Goal: Check status

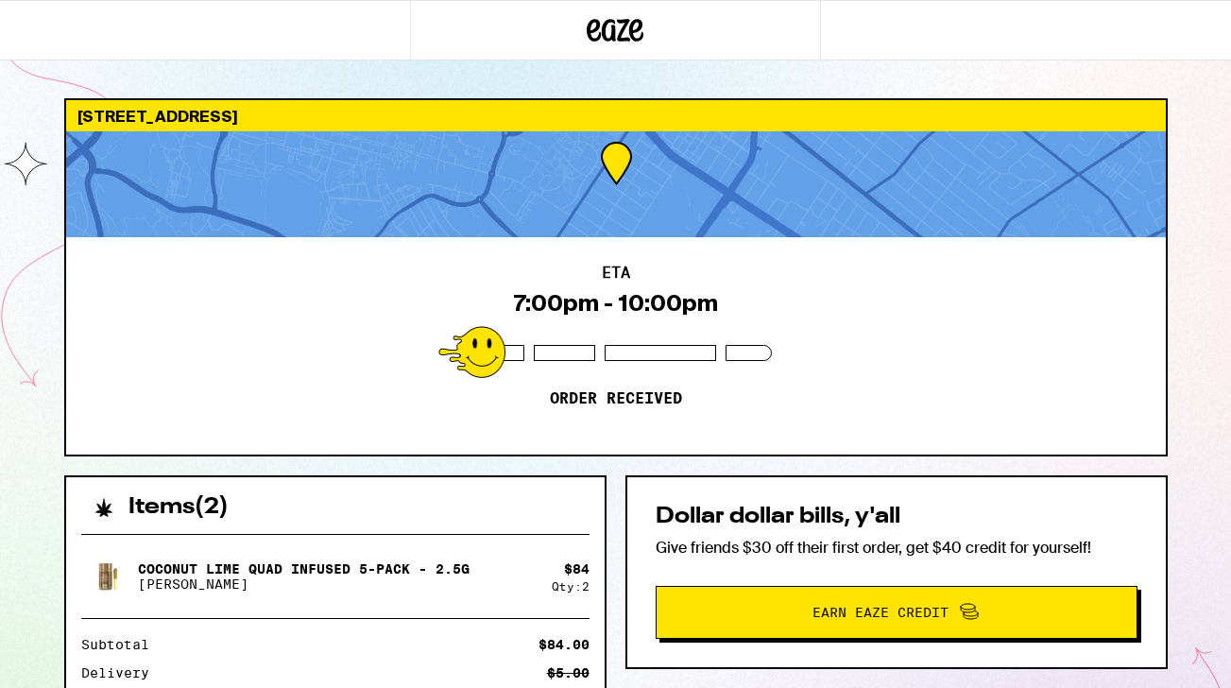
click at [562, 33] on div at bounding box center [615, 30] width 410 height 60
click at [1210, 89] on div "[STREET_ADDRESS] ETA 7:00pm - 10:00pm Order received Items ( 2 ) Coconut Lime Q…" at bounding box center [615, 514] width 1231 height 1029
click at [637, 442] on div "ETA 7:00pm - 10:00pm Order received" at bounding box center [615, 345] width 1099 height 217
click at [332, 375] on div "ETA 7:00pm - 10:00pm Order received" at bounding box center [615, 345] width 1099 height 217
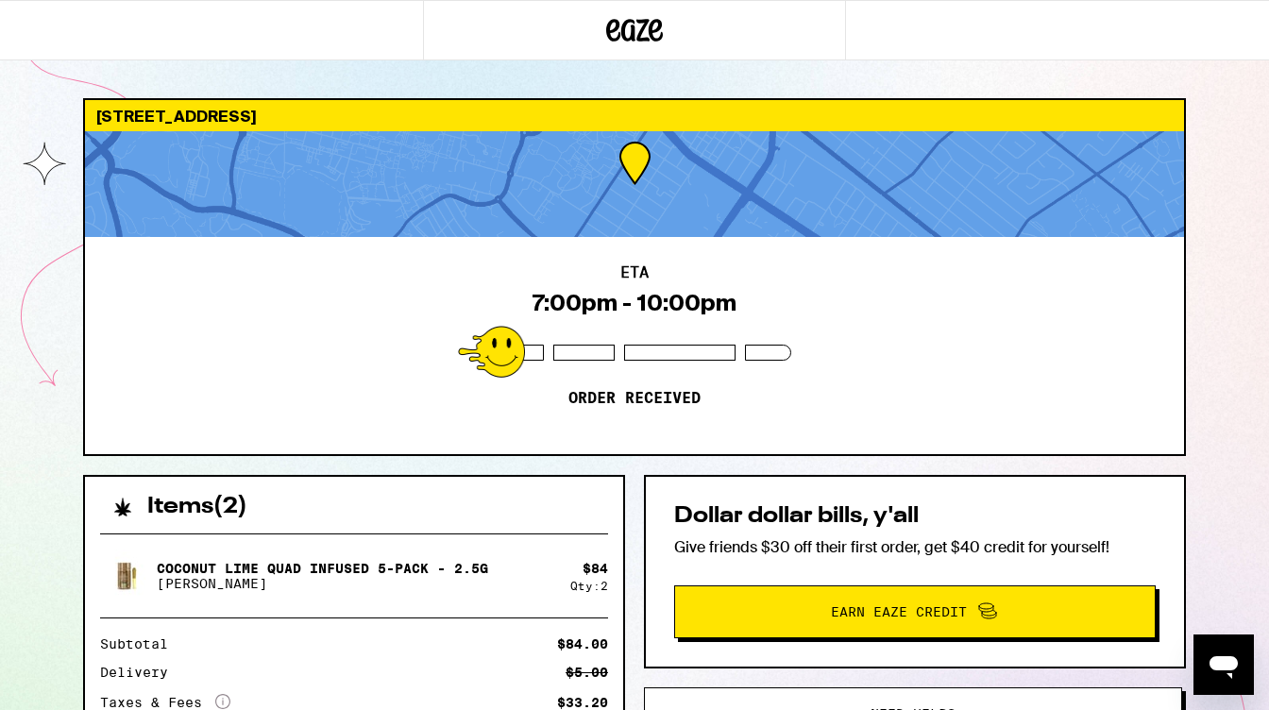
click at [961, 77] on div "[STREET_ADDRESS] ETA 7:00pm - 10:00pm Order received Items ( 2 ) Coconut Lime Q…" at bounding box center [634, 514] width 1269 height 1029
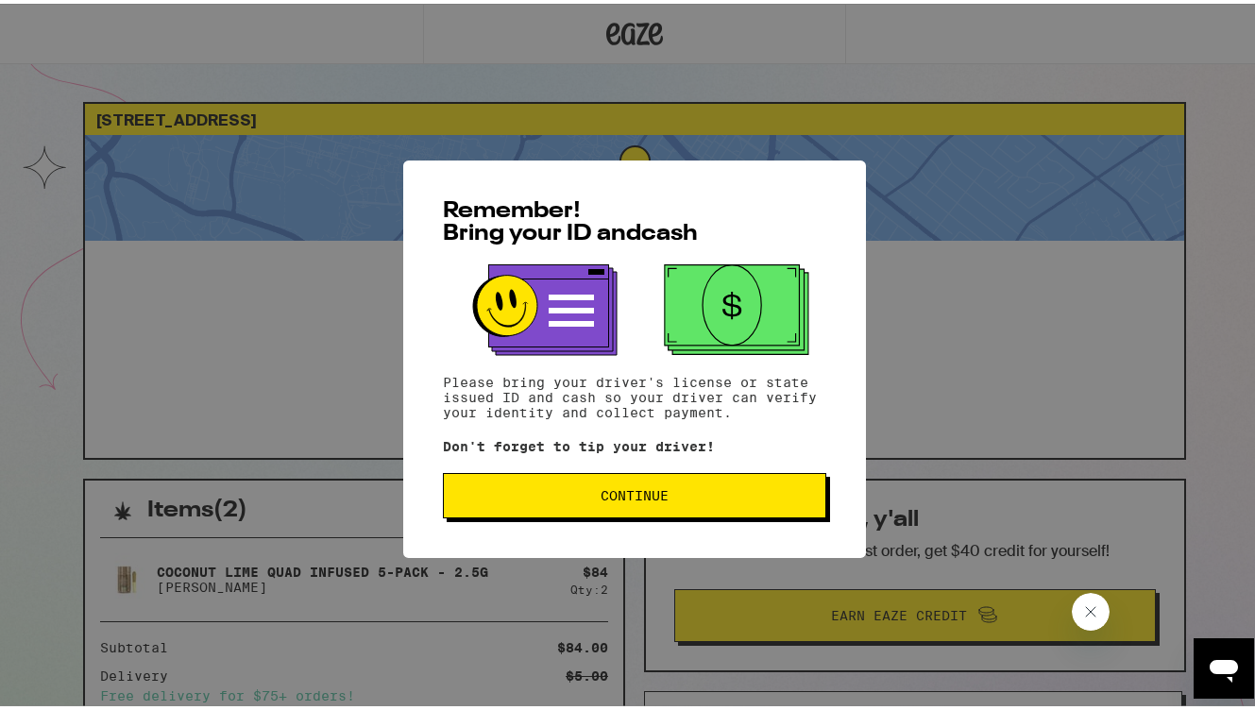
click at [676, 502] on button "Continue" at bounding box center [634, 491] width 383 height 45
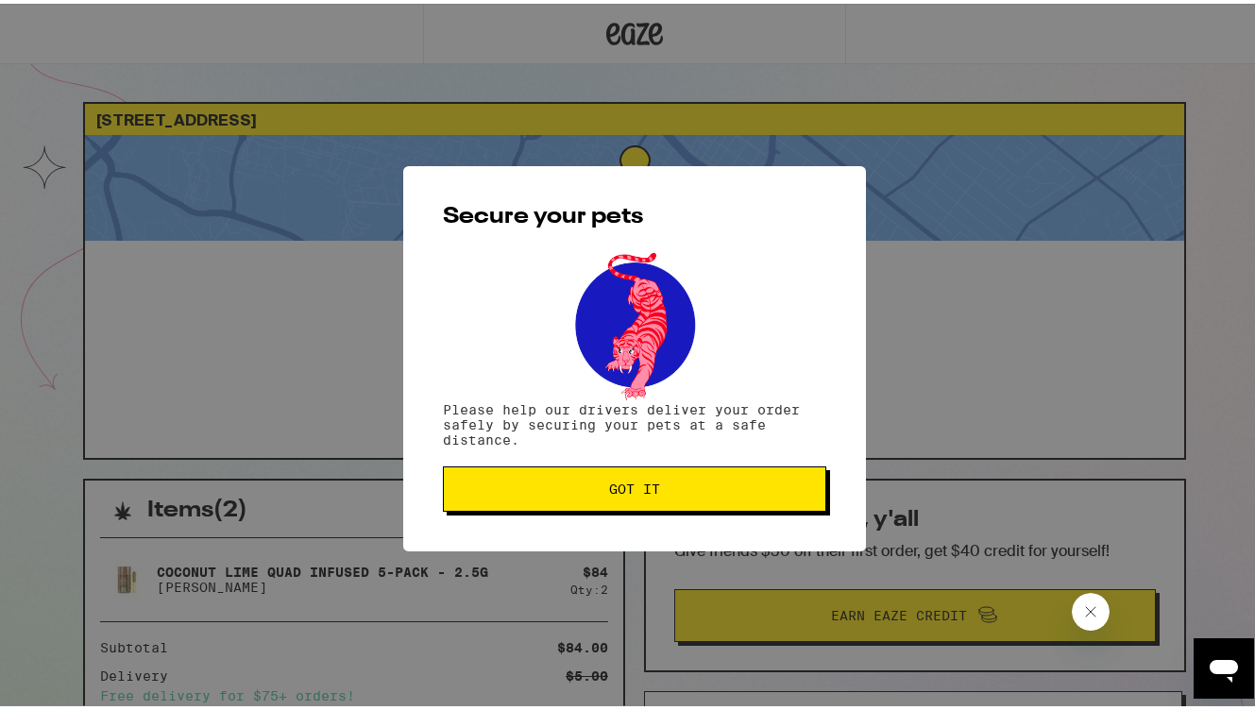
click at [676, 488] on span "Got it" at bounding box center [634, 485] width 351 height 13
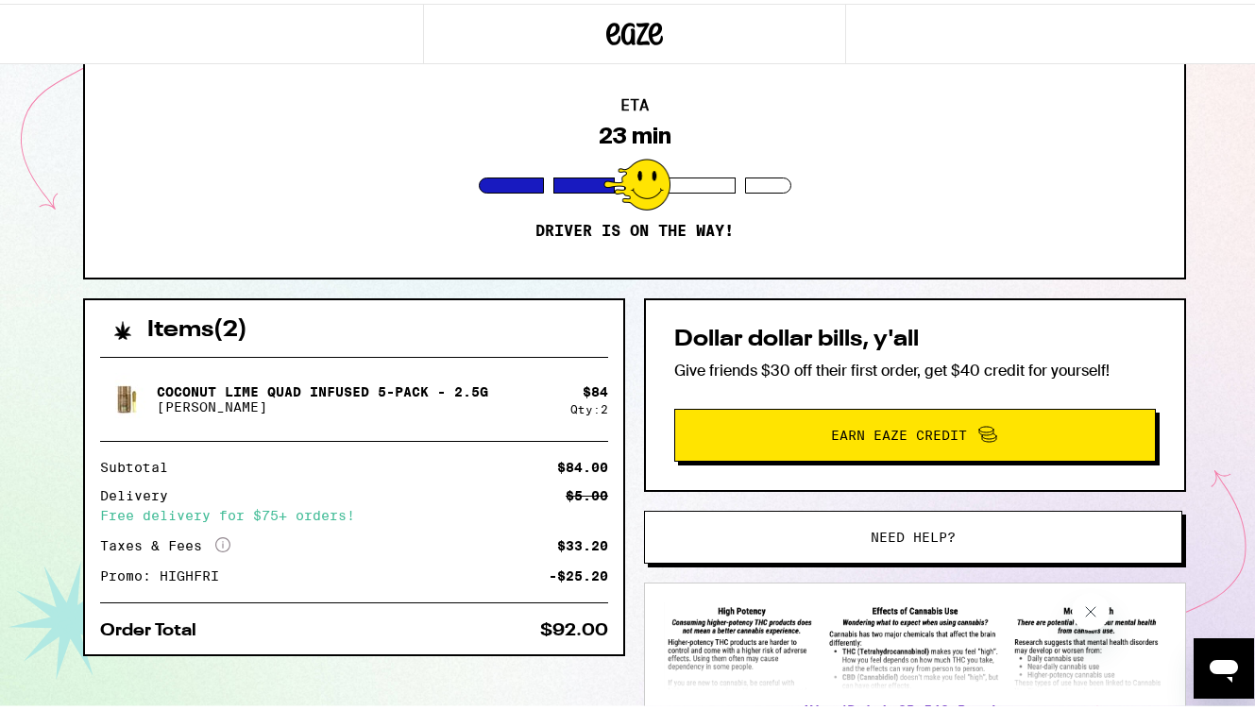
scroll to position [216, 0]
